Goal: Check status: Check status

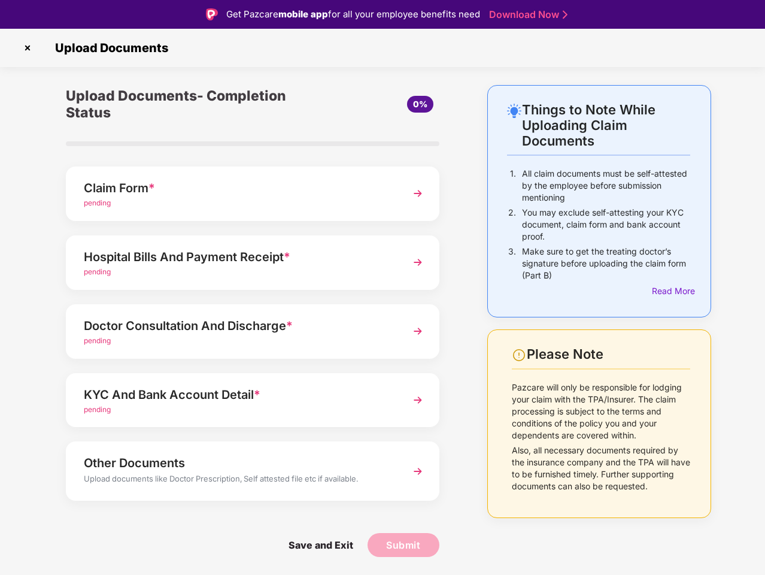
click at [28, 48] on img at bounding box center [27, 47] width 19 height 19
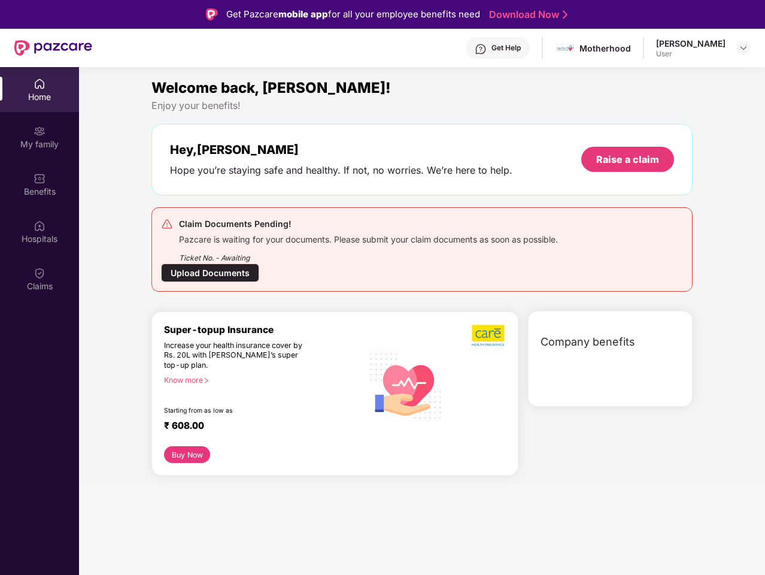
click at [671, 311] on div "Company benefits" at bounding box center [610, 359] width 165 height 96
click at [253, 193] on div "Hey, [PERSON_NAME] Hope you’re staying safe and healthy. If not, no worries. We…" at bounding box center [421, 159] width 541 height 71
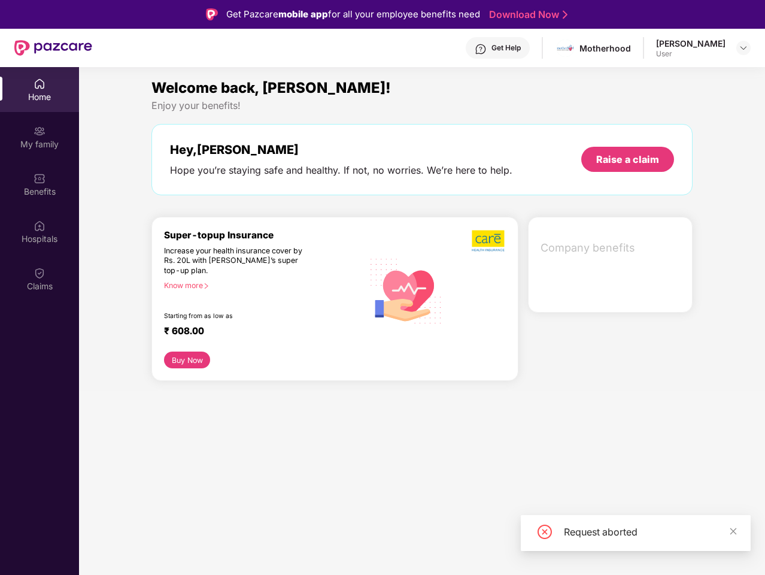
click at [253, 262] on div "Increase your health insurance cover by Rs. 20L with [PERSON_NAME]’s super top-…" at bounding box center [238, 261] width 148 height 30
click at [253, 331] on div "₹ 608.00" at bounding box center [257, 332] width 187 height 14
click at [253, 400] on section "Welcome back, [PERSON_NAME]! Enjoy your benefits! Hey, [PERSON_NAME] Hope you’r…" at bounding box center [422, 354] width 686 height 575
click at [253, 471] on section "Welcome back, [PERSON_NAME]! Enjoy your benefits! Hey, [PERSON_NAME] Hope you’r…" at bounding box center [422, 354] width 686 height 575
click at [320, 545] on section "Welcome back, [PERSON_NAME]! Enjoy your benefits! Hey, [PERSON_NAME] Hope you’r…" at bounding box center [422, 354] width 686 height 575
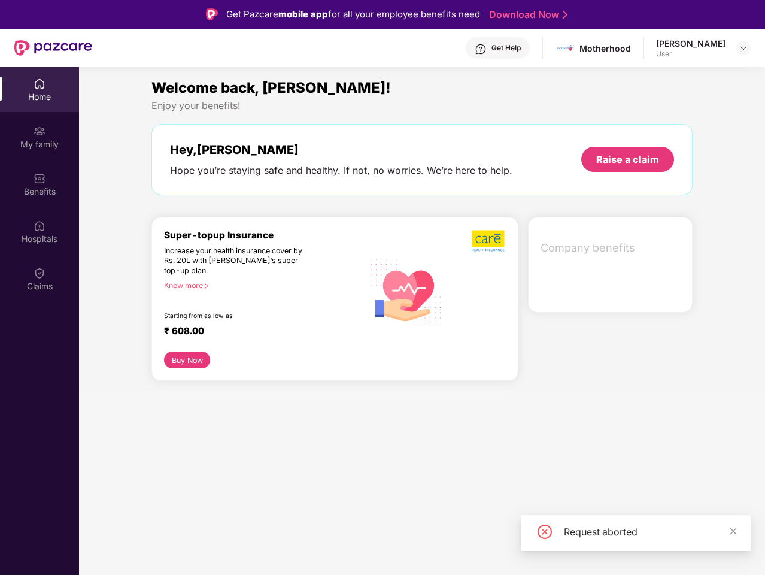
click at [404, 545] on section "Welcome back, [PERSON_NAME]! Enjoy your benefits! Hey, [PERSON_NAME] Hope you’r…" at bounding box center [422, 354] width 686 height 575
